Goal: Find contact information: Find contact information

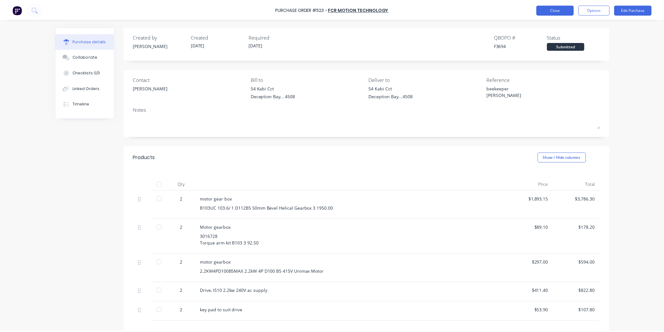
scroll to position [70, 0]
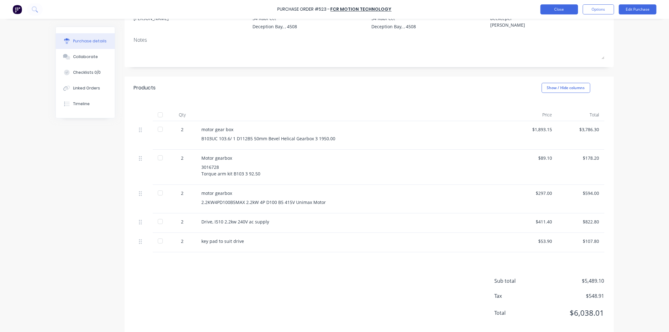
click at [565, 9] on button "Close" at bounding box center [559, 9] width 38 height 10
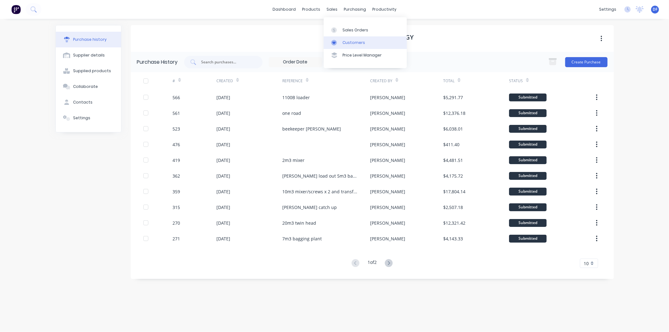
click at [347, 40] on div "Customers" at bounding box center [353, 43] width 23 height 6
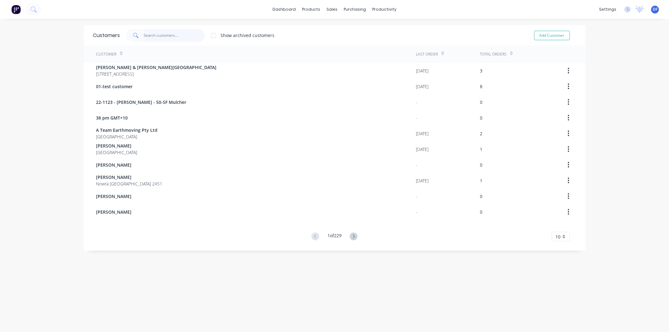
click at [156, 31] on input "text" at bounding box center [174, 35] width 61 height 13
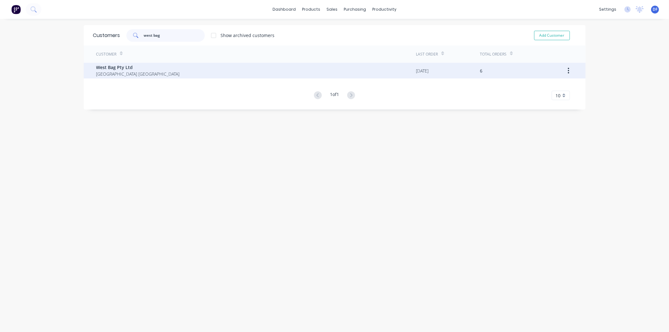
type input "west bag"
click at [117, 67] on span "West Bag Pty Ltd" at bounding box center [137, 67] width 83 height 7
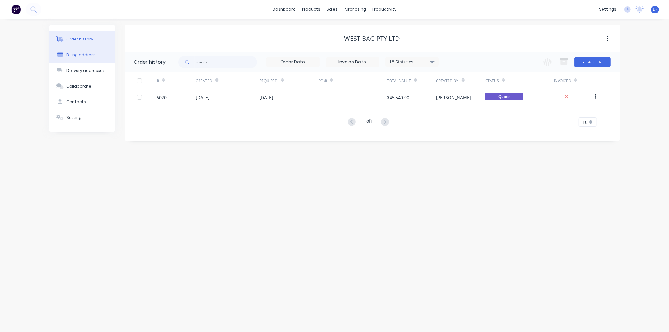
click at [77, 53] on div "Billing address" at bounding box center [80, 55] width 29 height 6
select select "AU"
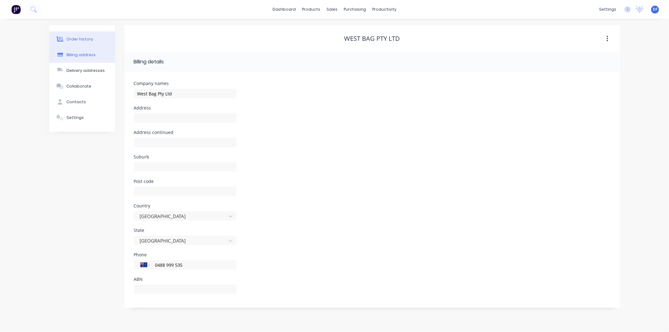
click at [82, 38] on div "Order history" at bounding box center [79, 39] width 27 height 6
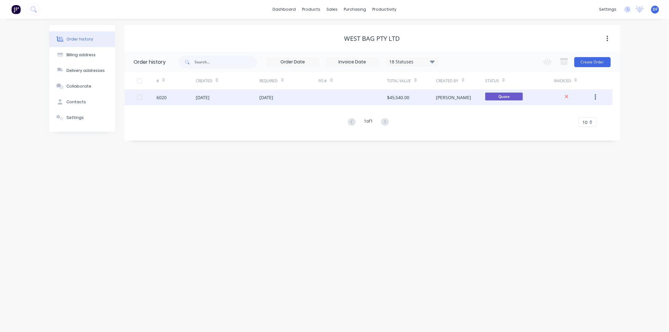
click at [206, 96] on div "[DATE]" at bounding box center [203, 97] width 14 height 7
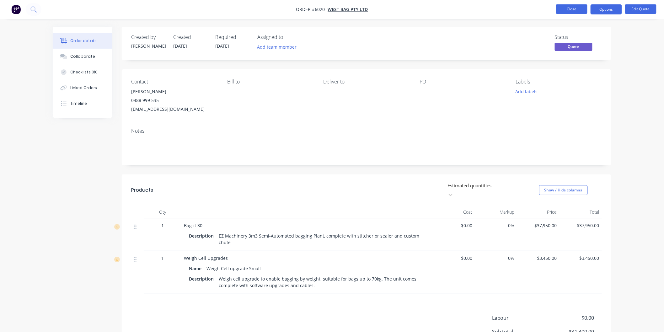
click at [572, 9] on button "Close" at bounding box center [571, 8] width 31 height 9
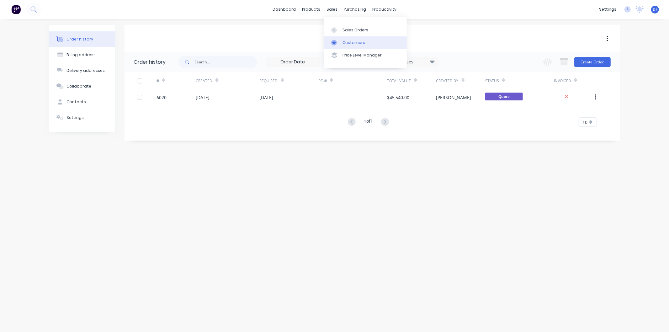
click at [347, 41] on div "Customers" at bounding box center [353, 43] width 23 height 6
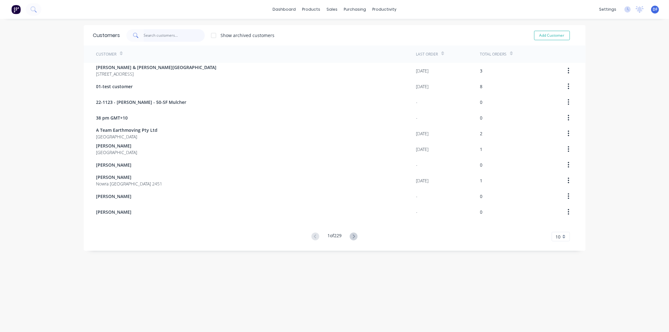
click at [158, 36] on input "text" at bounding box center [174, 35] width 61 height 13
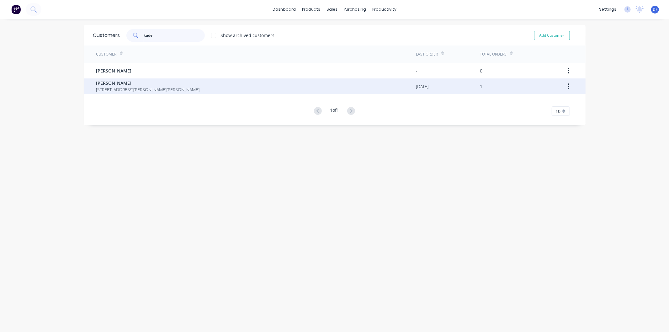
type input "kade"
click at [121, 83] on span "[PERSON_NAME]" at bounding box center [147, 83] width 103 height 7
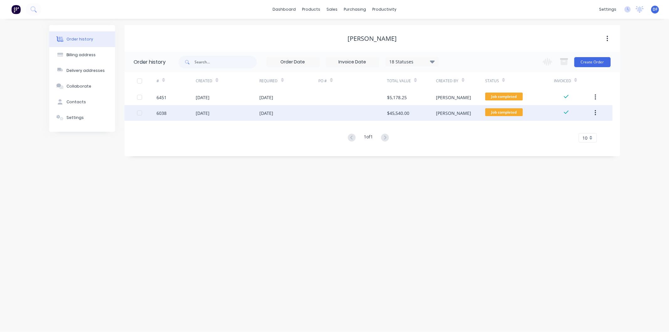
click at [265, 111] on div "[DATE]" at bounding box center [267, 113] width 14 height 7
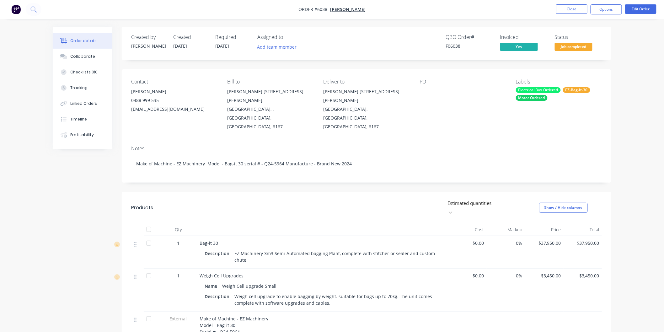
click at [270, 89] on div "[PERSON_NAME] [STREET_ADDRESS][PERSON_NAME]," at bounding box center [270, 96] width 86 height 18
click at [274, 91] on div "[PERSON_NAME] [STREET_ADDRESS][PERSON_NAME]," at bounding box center [270, 96] width 86 height 18
drag, startPoint x: 400, startPoint y: 91, endPoint x: 375, endPoint y: 94, distance: 24.7
click at [376, 94] on div "[PERSON_NAME] [STREET_ADDRESS][PERSON_NAME]" at bounding box center [366, 96] width 86 height 18
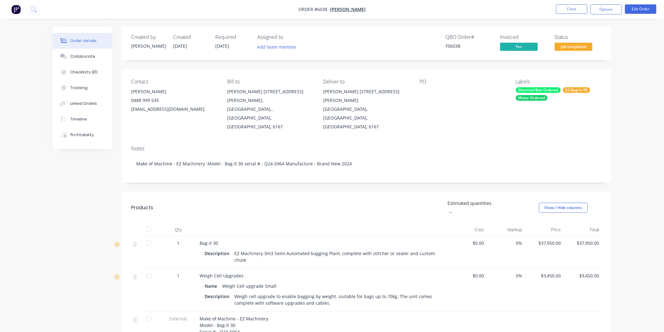
click at [358, 93] on div "[PERSON_NAME] [STREET_ADDRESS][PERSON_NAME]" at bounding box center [366, 96] width 86 height 18
drag, startPoint x: 353, startPoint y: 91, endPoint x: 395, endPoint y: 107, distance: 44.9
click at [395, 107] on div "[PERSON_NAME] [STREET_ADDRESS][PERSON_NAME][PERSON_NAME]" at bounding box center [366, 109] width 86 height 44
copy div "[STREET_ADDRESS][PERSON_NAME]"
drag, startPoint x: 181, startPoint y: 107, endPoint x: 128, endPoint y: 113, distance: 53.7
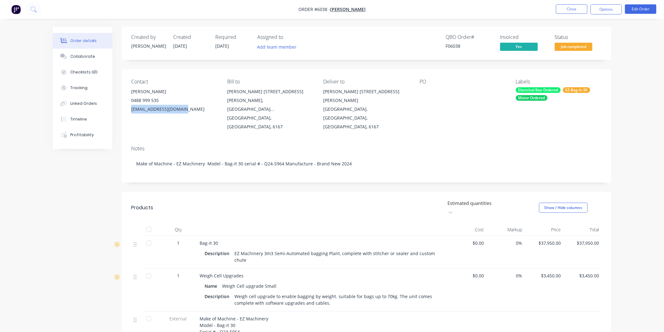
click at [128, 113] on div "Contact [PERSON_NAME] [PHONE_NUMBER] [EMAIL_ADDRESS][DOMAIN_NAME] Bill to [PERS…" at bounding box center [366, 104] width 489 height 71
copy div "[EMAIL_ADDRESS][DOMAIN_NAME]"
click at [567, 9] on button "Close" at bounding box center [571, 8] width 31 height 9
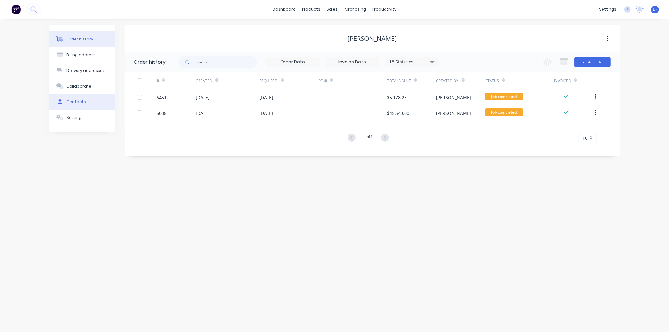
click at [77, 101] on div "Contacts" at bounding box center [75, 102] width 19 height 6
select select "AU"
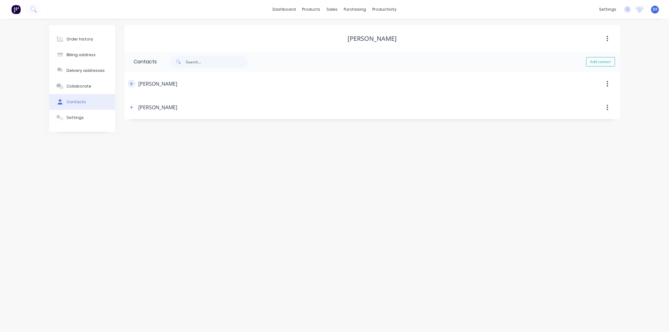
click at [129, 84] on button "button" at bounding box center [132, 84] width 8 height 8
drag, startPoint x: 187, startPoint y: 178, endPoint x: 164, endPoint y: 183, distance: 23.3
click at [154, 182] on div "International [GEOGRAPHIC_DATA] [GEOGRAPHIC_DATA] [GEOGRAPHIC_DATA] [GEOGRAPHIC…" at bounding box center [185, 181] width 103 height 9
click at [76, 53] on div "Billing address" at bounding box center [80, 55] width 29 height 6
select select "AU"
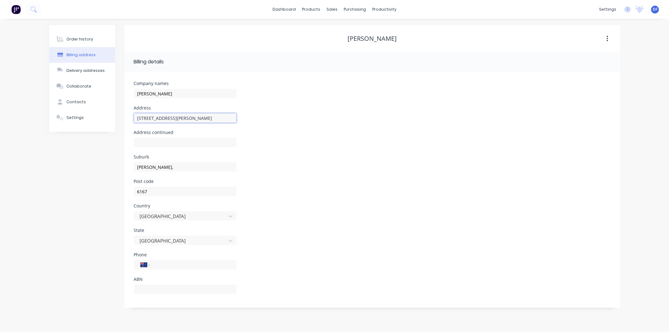
drag, startPoint x: 214, startPoint y: 115, endPoint x: 140, endPoint y: 118, distance: 74.4
click at [135, 118] on input "[STREET_ADDRESS][PERSON_NAME]" at bounding box center [185, 117] width 103 height 9
click at [82, 39] on div "Order history" at bounding box center [79, 39] width 27 height 6
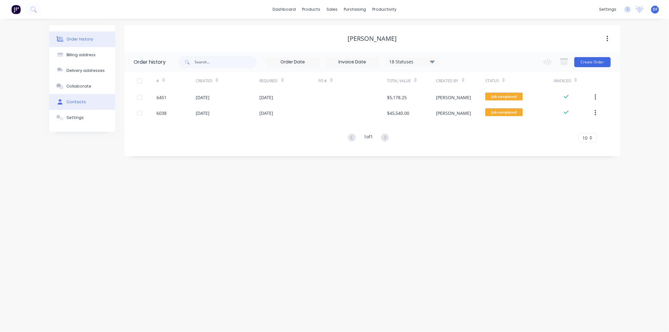
click at [83, 98] on button "Contacts" at bounding box center [82, 102] width 66 height 16
select select "AU"
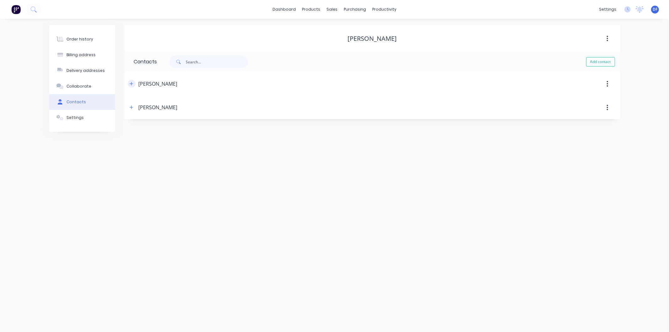
click at [132, 83] on icon "button" at bounding box center [131, 83] width 3 height 3
drag, startPoint x: 187, startPoint y: 178, endPoint x: 155, endPoint y: 180, distance: 32.7
click at [155, 180] on input "0488 999 535" at bounding box center [191, 181] width 75 height 7
